Goal: Task Accomplishment & Management: Manage account settings

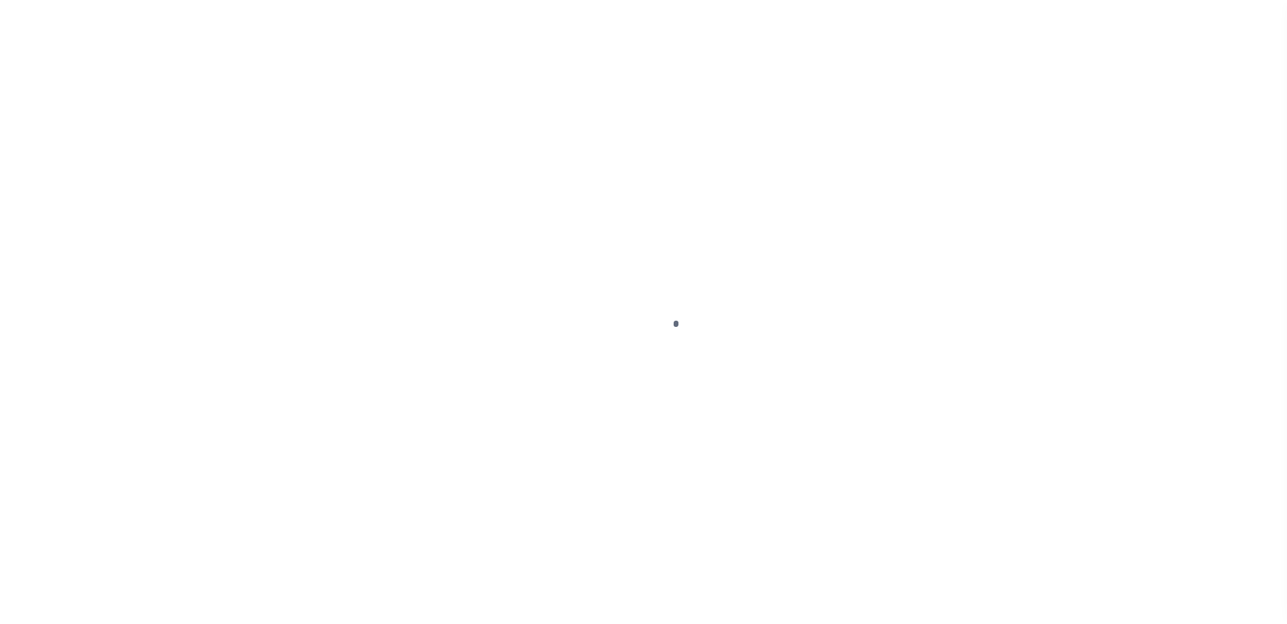
scroll to position [37, 0]
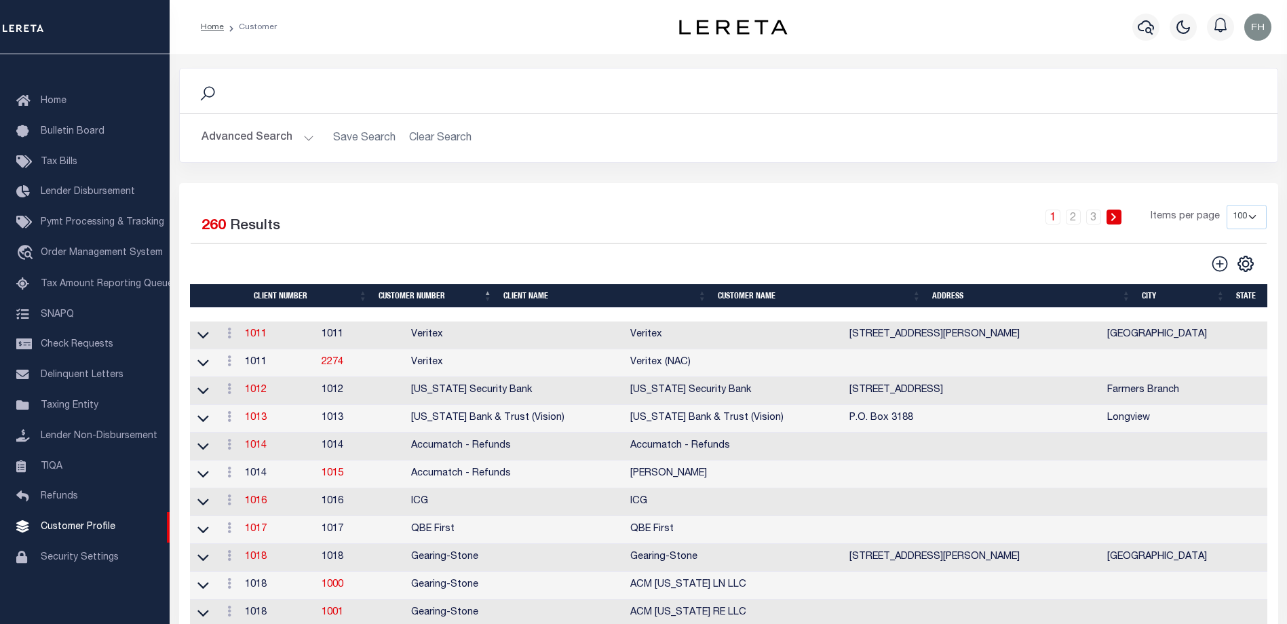
click at [534, 293] on th "Client Name" at bounding box center [605, 296] width 214 height 24
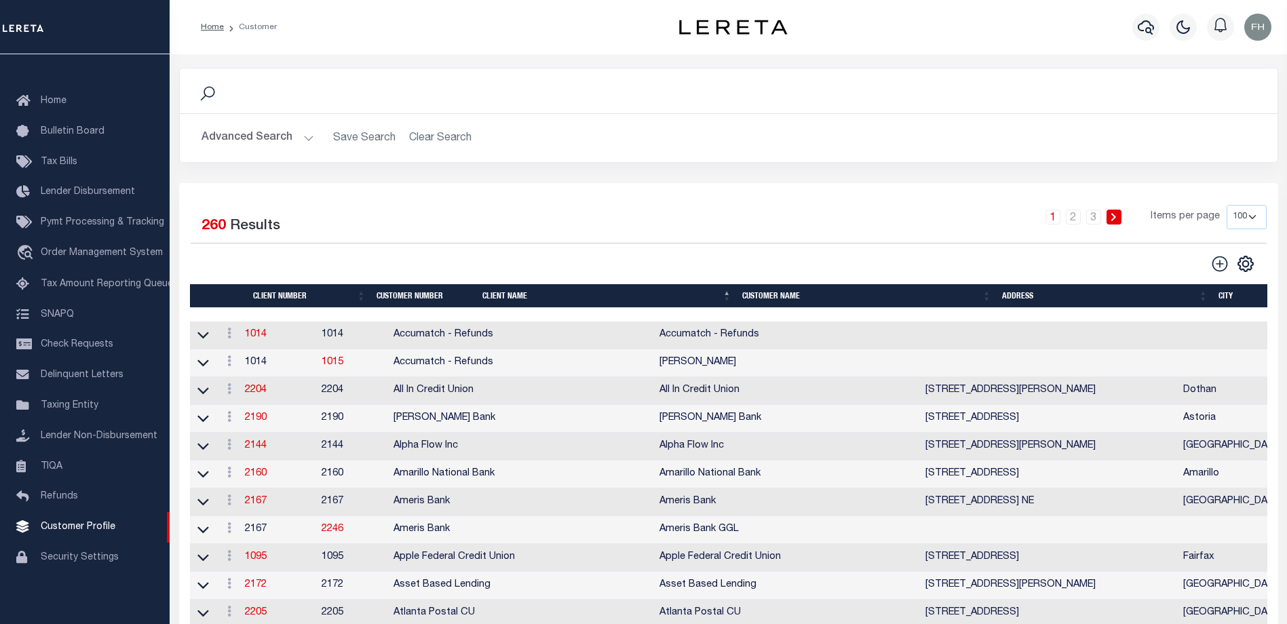
click at [1257, 215] on select "100 200 400" at bounding box center [1247, 217] width 40 height 24
select select "200"
click at [1227, 205] on select "100 200 400" at bounding box center [1247, 217] width 40 height 24
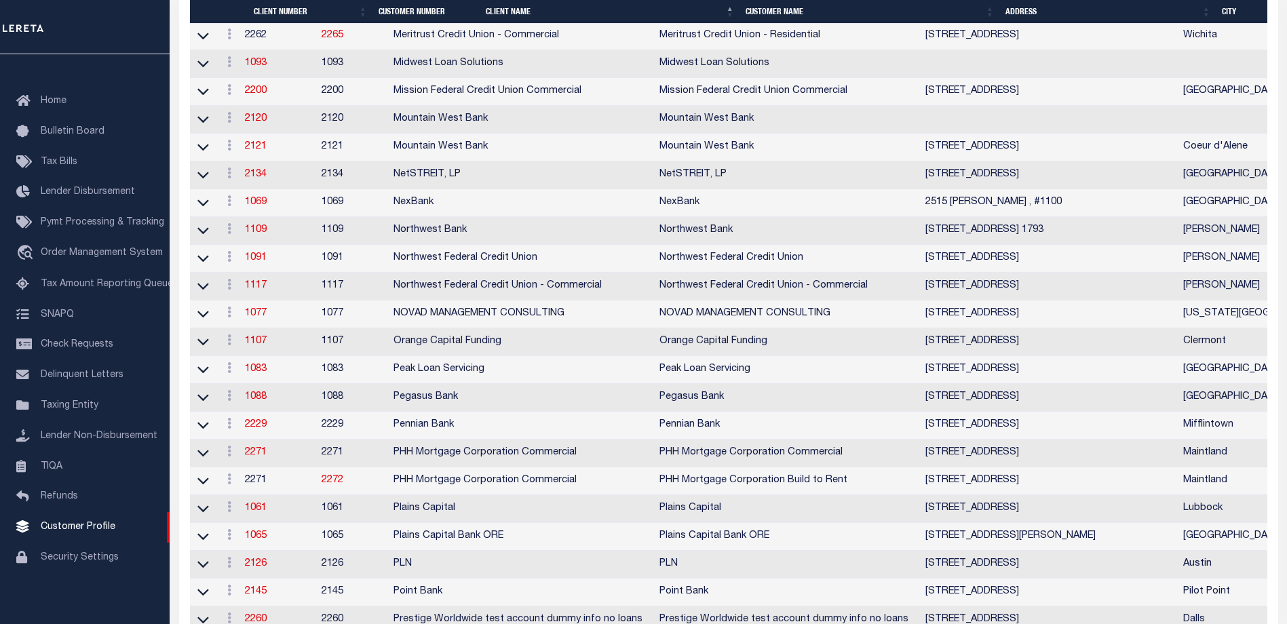
scroll to position [4349, 0]
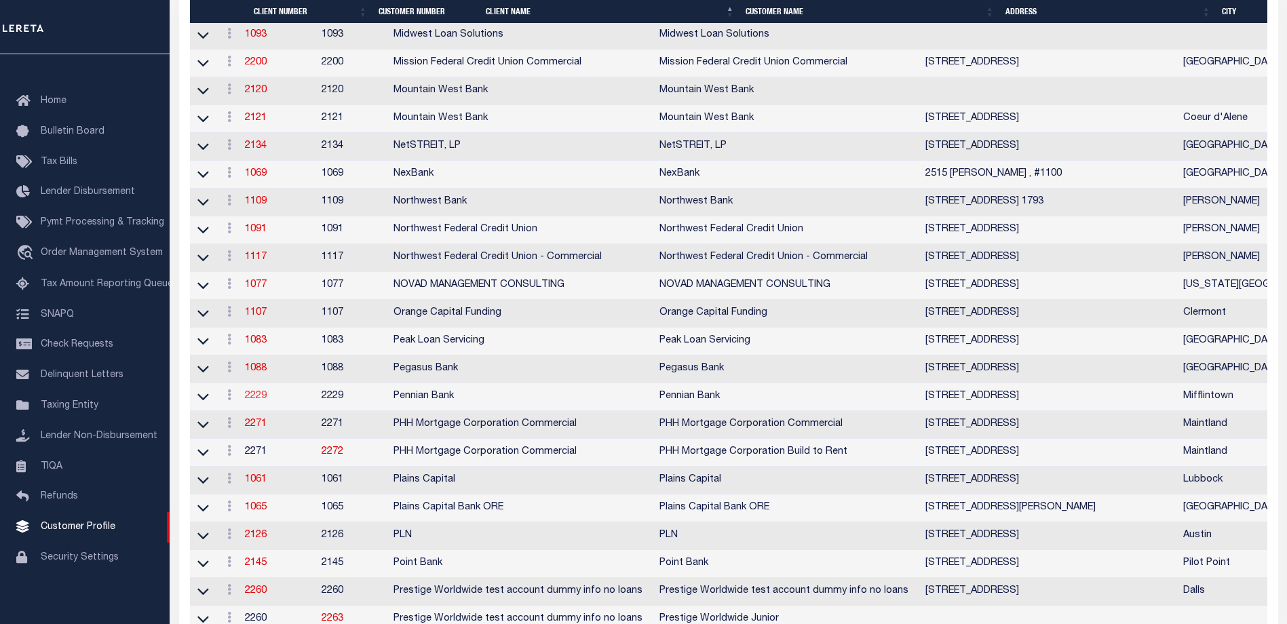
click at [262, 401] on link "2229" at bounding box center [256, 397] width 22 height 10
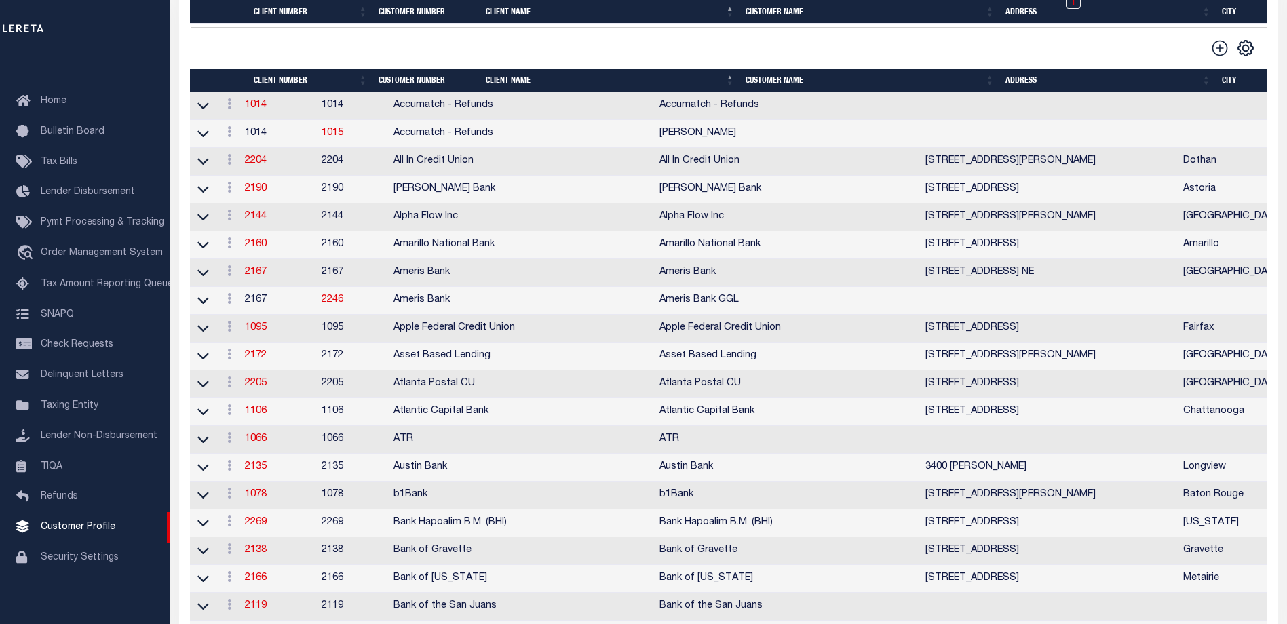
select select
type input "Pennian Bank"
type input "2229"
type input "Pennian Bank"
type input "[PERSON_NAME]"
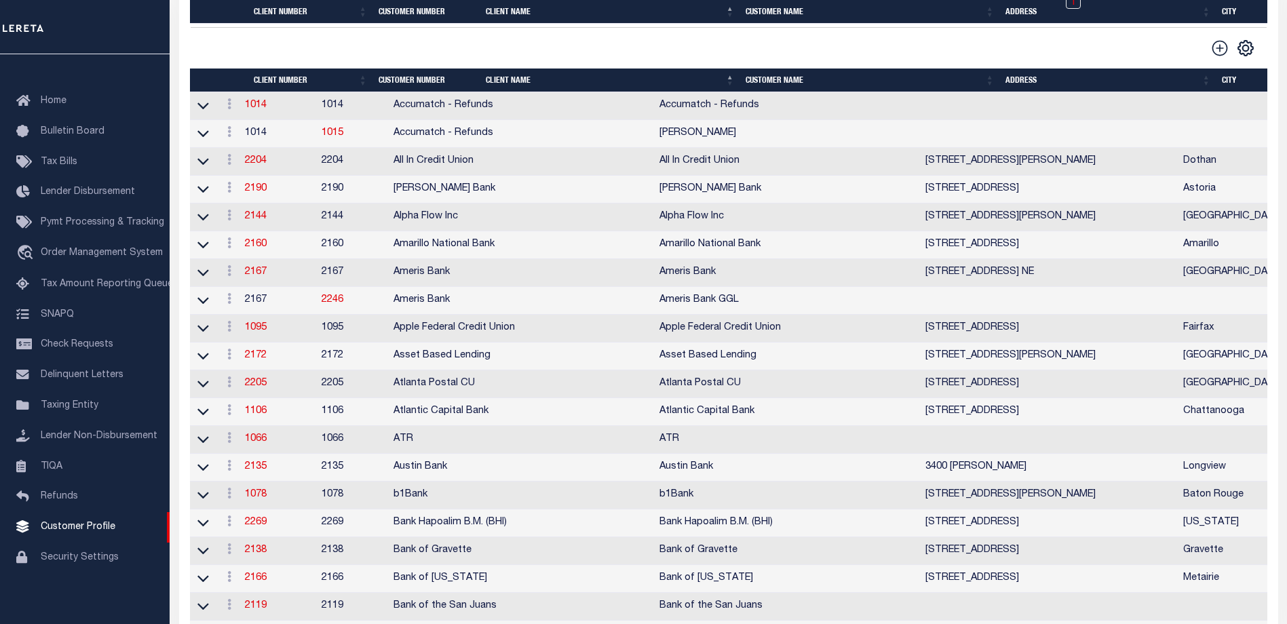
type input "[PERSON_NAME]"
select select "Mixed Portfolio"
type input "[PERSON_NAME]"
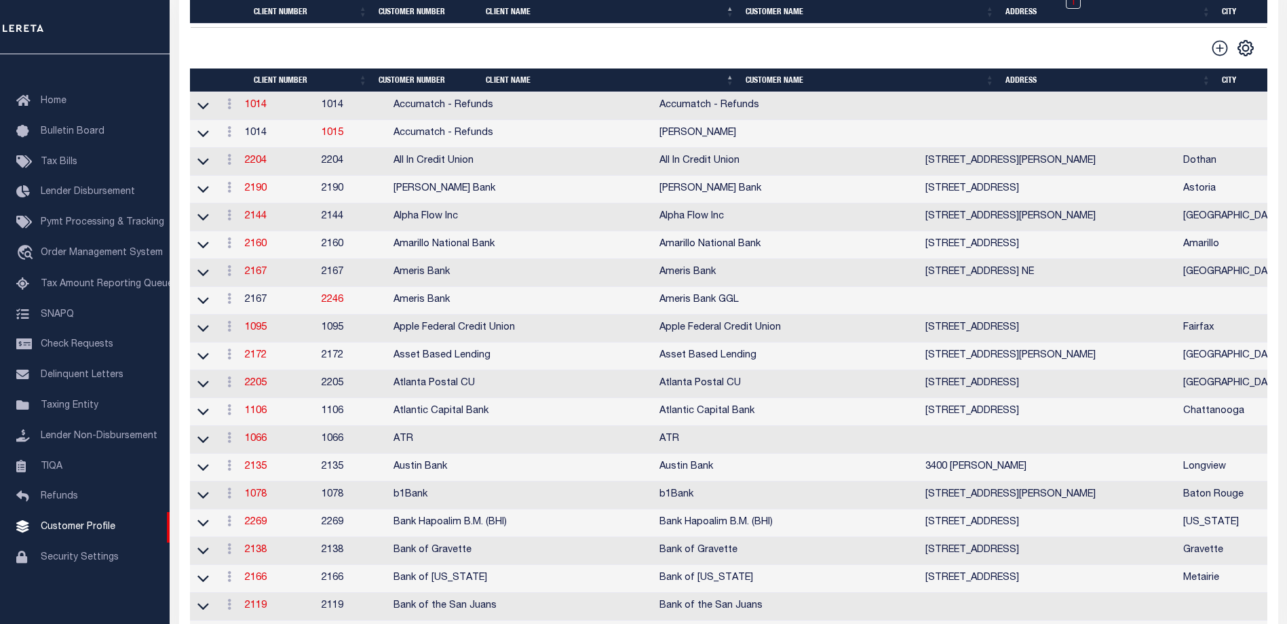
checkbox input "true"
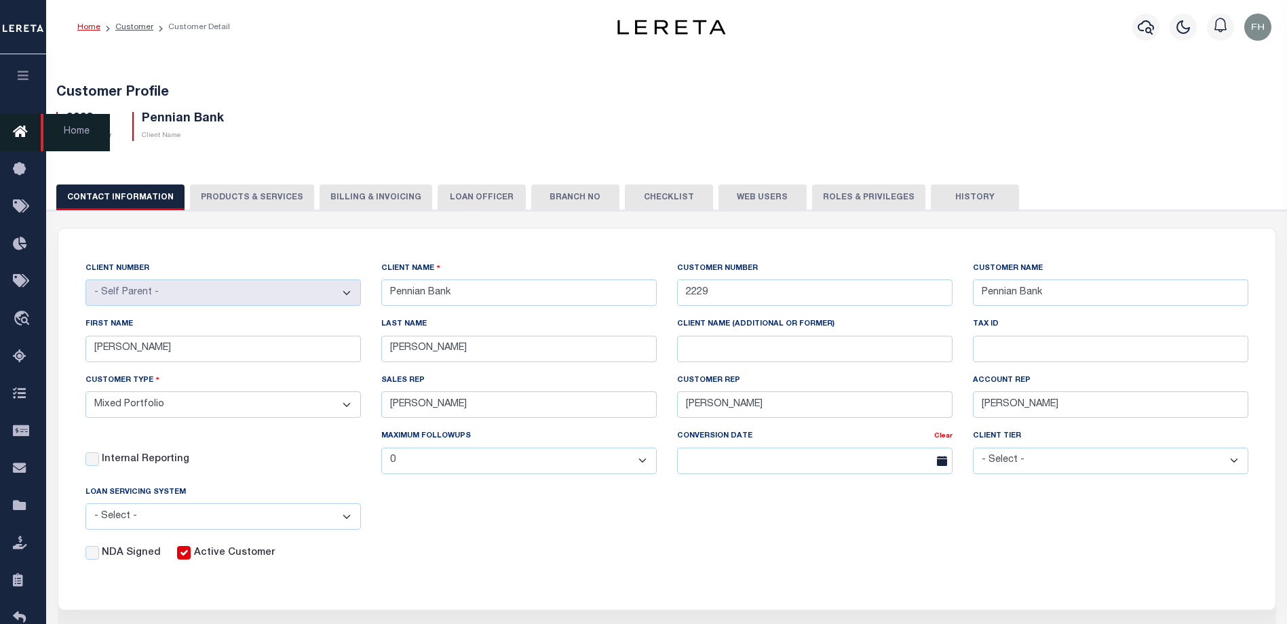
click at [22, 135] on icon at bounding box center [24, 132] width 22 height 17
